Goal: Use online tool/utility: Utilize a website feature to perform a specific function

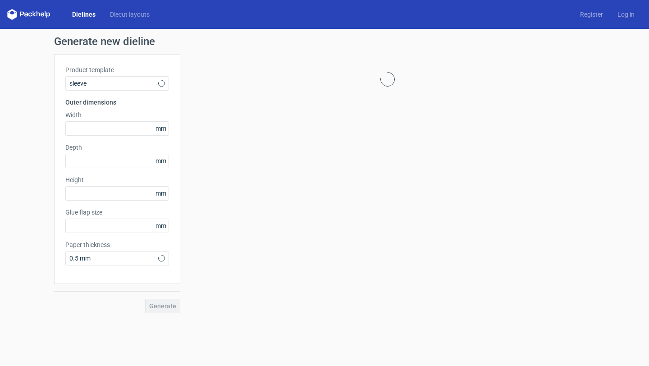
type input "15"
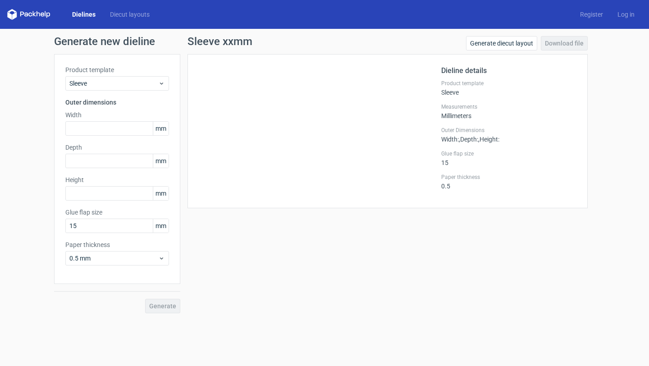
scroll to position [511, 0]
click at [142, 82] on span "Sleeve" at bounding box center [113, 83] width 89 height 9
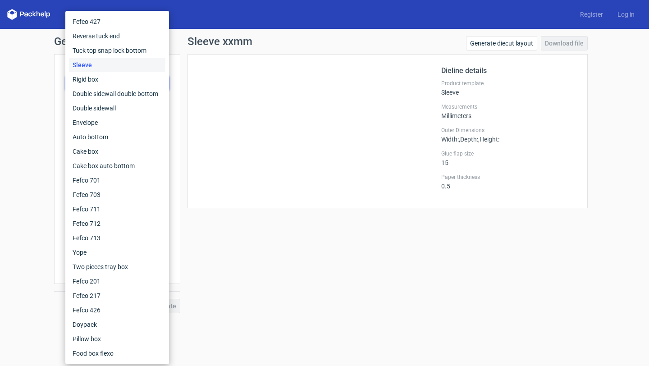
click at [221, 65] on div "Dieline details Product template Sleeve Measurements Millimeters Outer Dimensio…" at bounding box center [387, 131] width 400 height 154
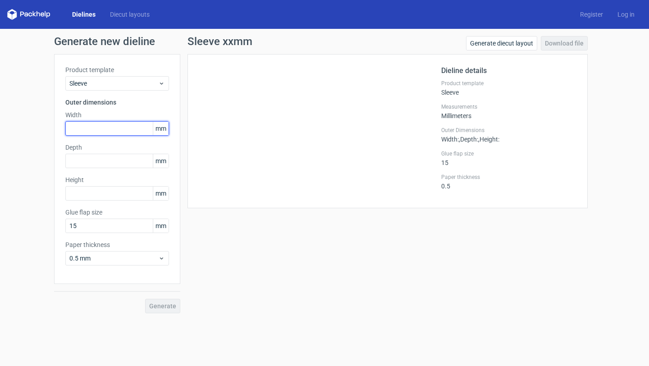
click at [122, 127] on input "text" at bounding box center [117, 128] width 104 height 14
type input "157"
click at [127, 127] on input "text" at bounding box center [117, 128] width 104 height 14
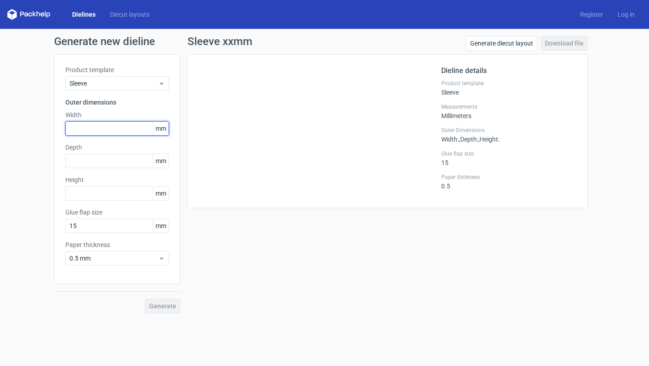
type input "2"
type input "157"
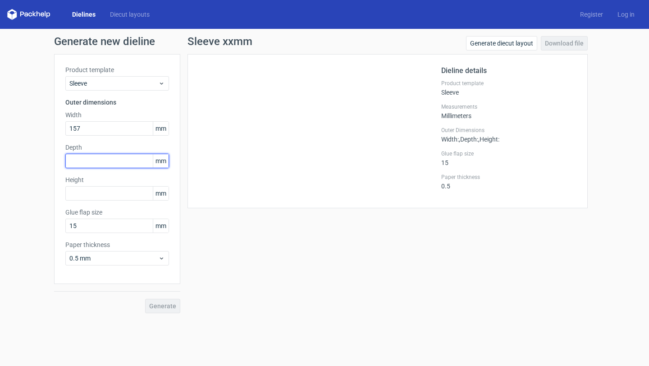
click at [105, 158] on input "text" at bounding box center [117, 161] width 104 height 14
type input "120"
click at [210, 143] on div at bounding box center [320, 131] width 242 height 132
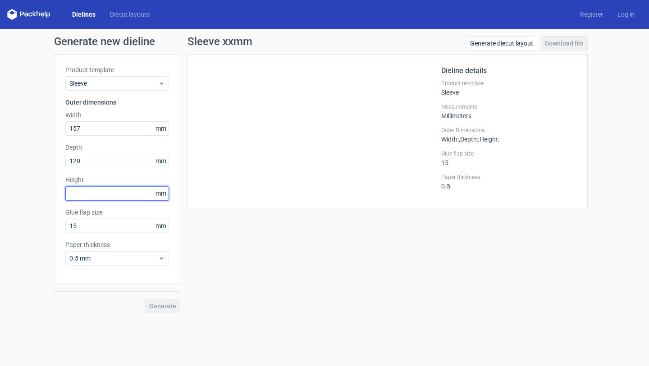
click at [122, 196] on input "text" at bounding box center [117, 193] width 104 height 14
type input "36"
click at [166, 306] on span "Generate" at bounding box center [162, 306] width 27 height 6
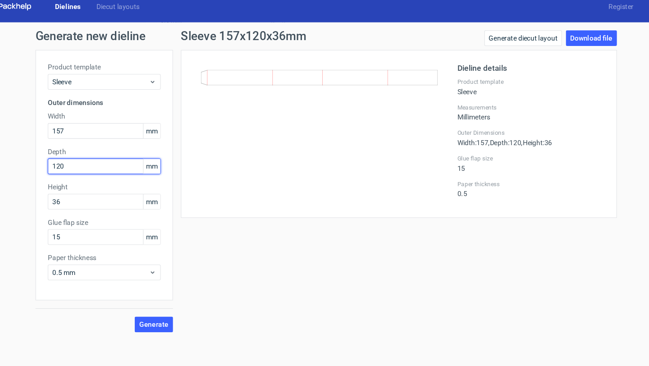
click at [108, 163] on input "120" at bounding box center [117, 161] width 104 height 14
type textarea "120"
click at [108, 163] on input "120" at bounding box center [117, 161] width 104 height 14
type input "36"
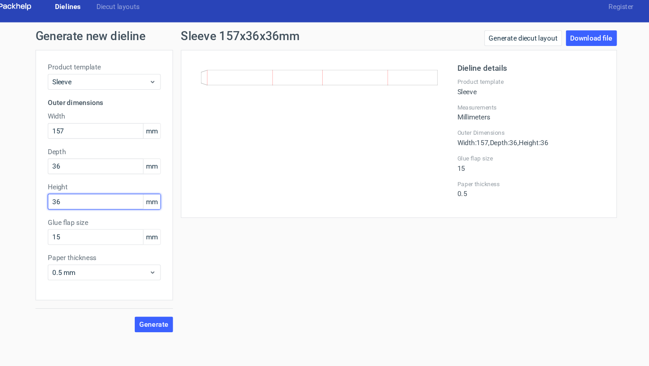
click at [93, 194] on input "36" at bounding box center [117, 193] width 104 height 14
type input "3"
type input "120"
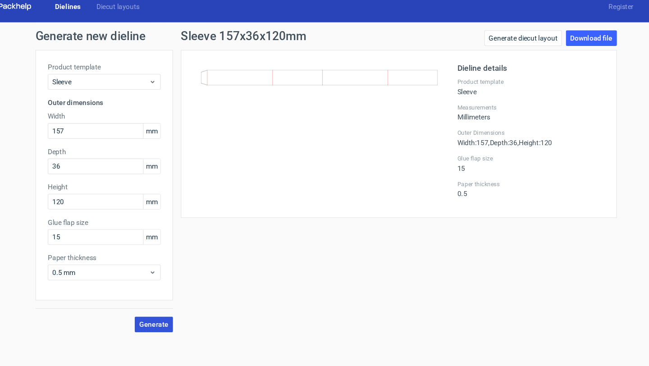
click at [161, 313] on button "Generate" at bounding box center [162, 306] width 35 height 14
click at [139, 73] on label "Product template" at bounding box center [117, 69] width 104 height 9
click at [138, 80] on span "Sleeve" at bounding box center [113, 83] width 89 height 9
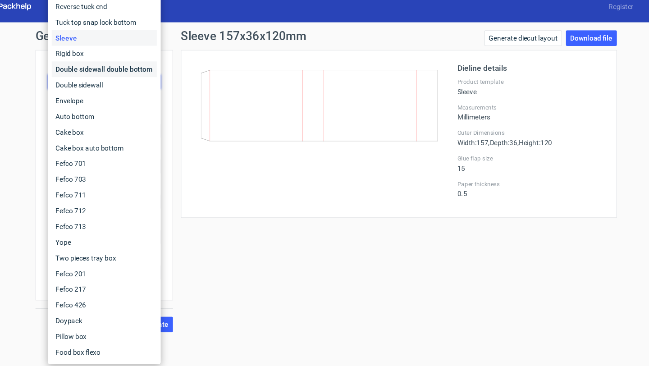
click at [134, 74] on div "Double sidewall double bottom" at bounding box center [117, 72] width 96 height 14
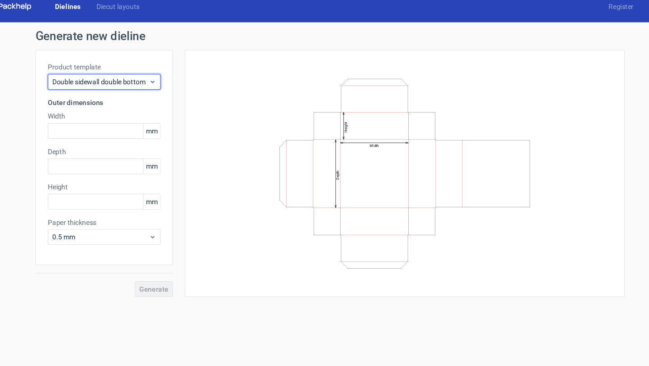
click at [132, 78] on div "Double sidewall double bottom" at bounding box center [117, 83] width 104 height 14
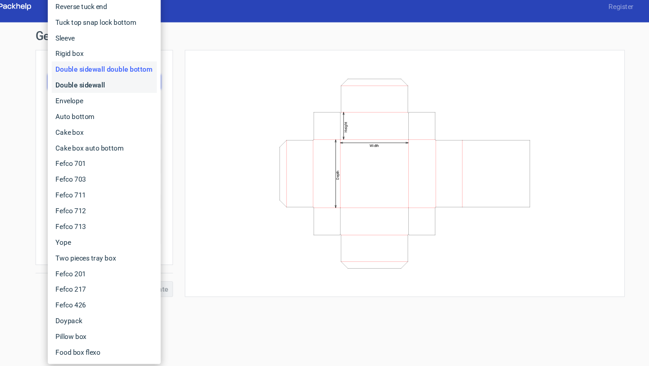
click at [139, 89] on div "Double sidewall" at bounding box center [117, 86] width 96 height 14
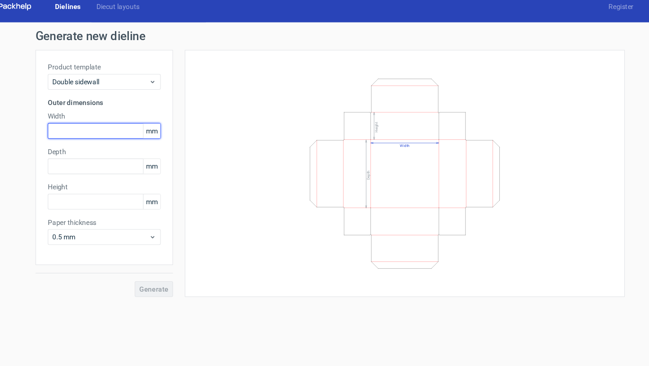
click at [123, 129] on input "text" at bounding box center [117, 128] width 104 height 14
type input "157"
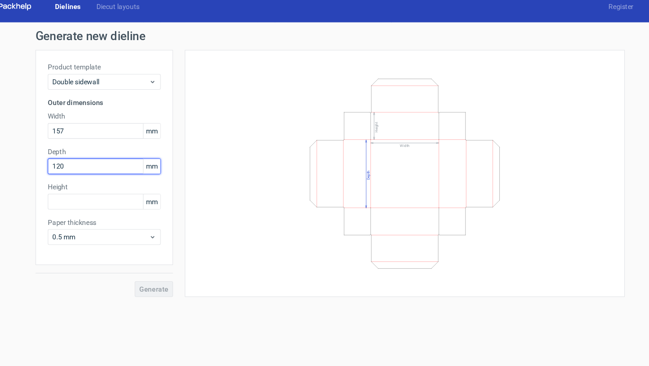
type input "120"
click at [128, 200] on div "Product template Double sidewall Outer dimensions Width 157 mm Depth 120 mm Hei…" at bounding box center [117, 152] width 126 height 197
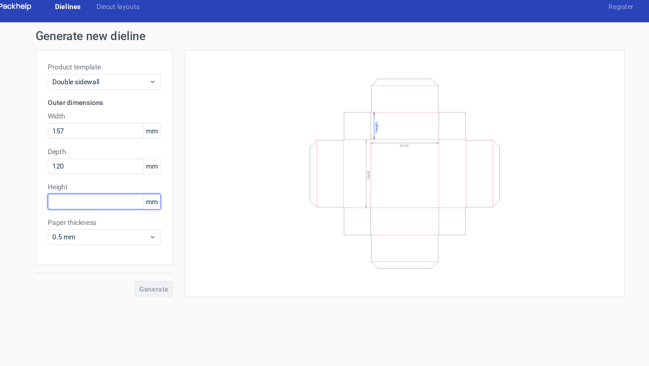
click at [127, 193] on input "text" at bounding box center [117, 193] width 104 height 14
type input "35"
click at [158, 266] on button "Generate" at bounding box center [162, 273] width 35 height 14
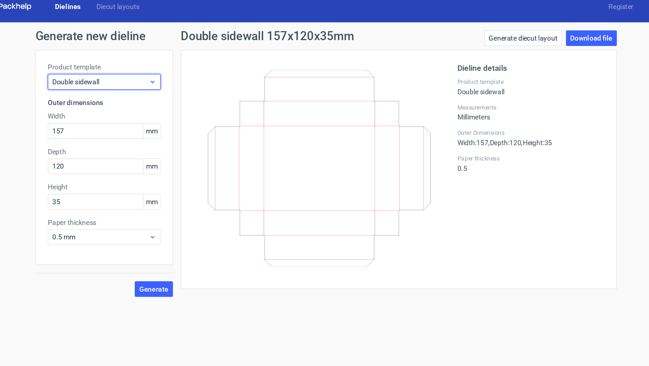
click at [102, 79] on span "Double sidewall" at bounding box center [113, 83] width 89 height 9
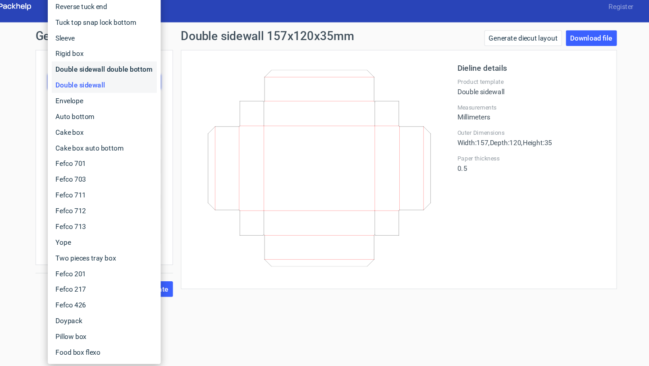
click at [129, 72] on div "Double sidewall double bottom" at bounding box center [117, 72] width 96 height 14
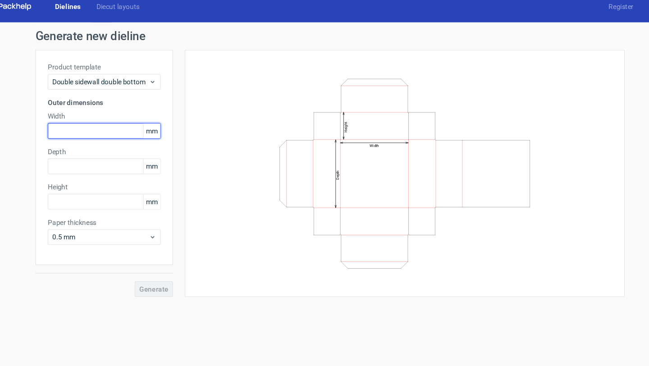
click at [117, 130] on input "text" at bounding box center [117, 128] width 104 height 14
type input "157"
click at [132, 152] on div "Depth mm" at bounding box center [117, 155] width 104 height 25
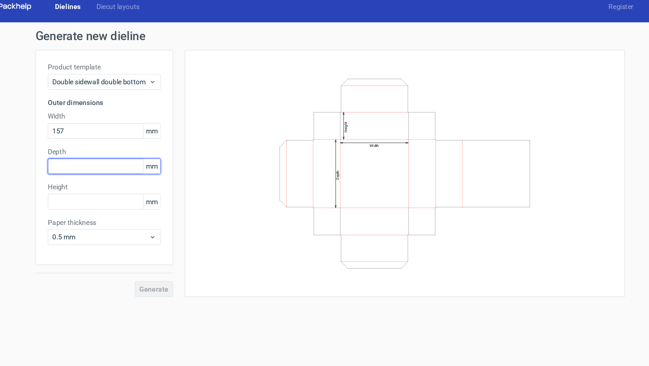
click at [132, 159] on input "text" at bounding box center [117, 161] width 104 height 14
type input "120"
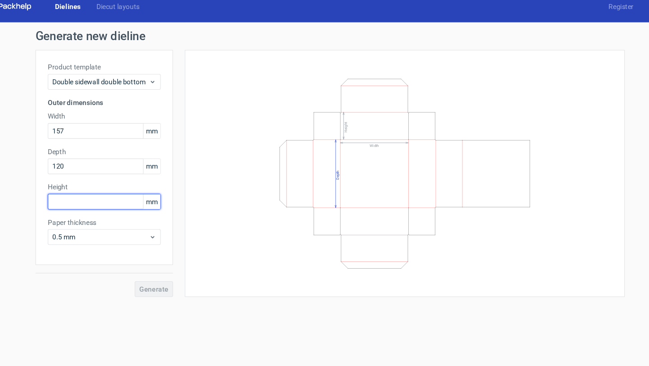
click at [130, 197] on input "text" at bounding box center [117, 193] width 104 height 14
type input "35"
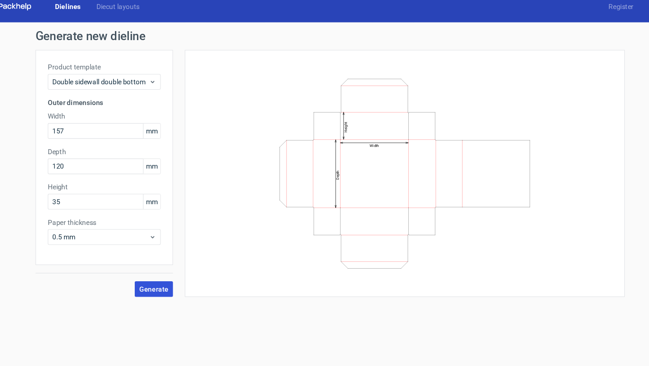
click at [169, 277] on button "Generate" at bounding box center [162, 273] width 35 height 14
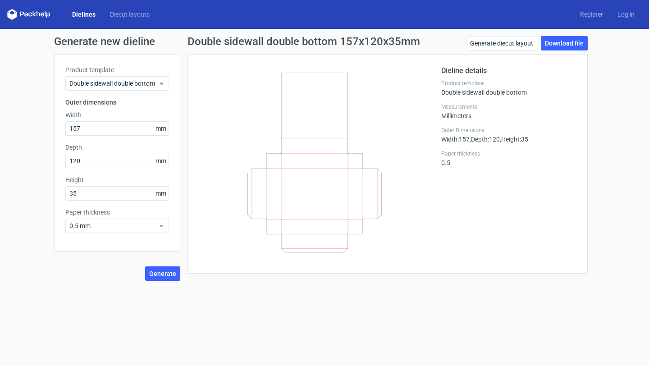
click at [394, 132] on icon at bounding box center [314, 163] width 217 height 180
